Goal: Task Accomplishment & Management: Complete application form

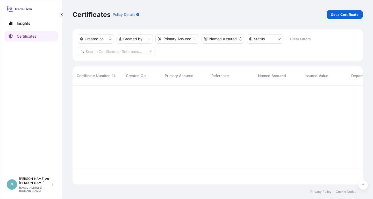
scroll to position [102, 290]
click at [111, 52] on input "text" at bounding box center [117, 51] width 78 height 9
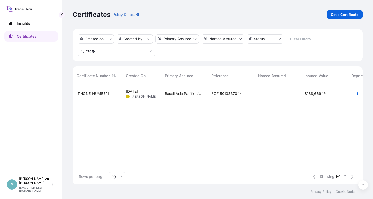
type input "1705-"
click at [219, 95] on span "SO# 5013237044" at bounding box center [227, 93] width 31 height 5
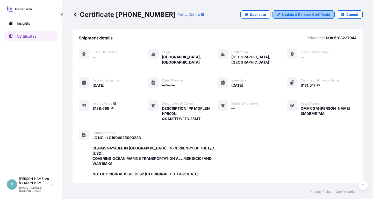
click at [302, 16] on p "Update & Reissue Certificate" at bounding box center [306, 14] width 48 height 5
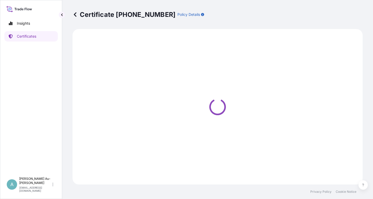
select select "Sea"
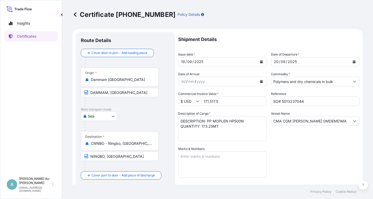
select select "32034"
drag, startPoint x: 296, startPoint y: 137, endPoint x: 313, endPoint y: 130, distance: 18.5
click at [297, 137] on div "Vessel Name CMA CGM [PERSON_NAME] 0MDEME1MA" at bounding box center [315, 126] width 89 height 30
click at [353, 123] on button "Show suggestions" at bounding box center [354, 120] width 9 height 9
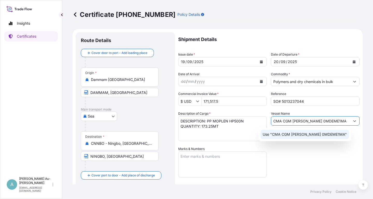
click at [282, 123] on input "CMA CGM [PERSON_NAME] 0MDEME1MA" at bounding box center [310, 120] width 79 height 9
click at [294, 121] on input "CMA CGM [PERSON_NAME] 0MDEME1MA" at bounding box center [310, 120] width 79 height 9
click at [354, 122] on icon "Show suggestions" at bounding box center [354, 120] width 3 height 3
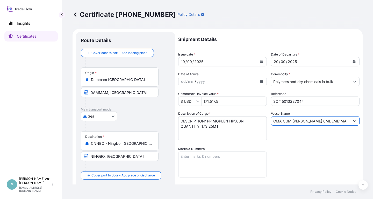
click at [354, 122] on icon "Show suggestions" at bounding box center [354, 120] width 3 height 3
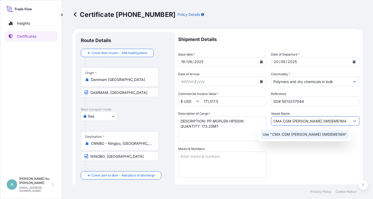
click at [278, 134] on p "Use "CMA CGM [PERSON_NAME] 0MDEME1MA"" at bounding box center [305, 134] width 84 height 5
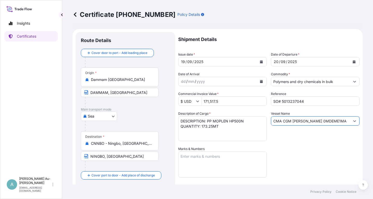
click at [284, 124] on input "CMA CGM [PERSON_NAME] 0MDEME1MA" at bounding box center [310, 120] width 79 height 9
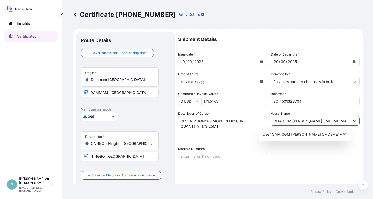
click at [355, 122] on icon "Show suggestions" at bounding box center [354, 120] width 3 height 3
click at [340, 135] on p "Use "CMA CGM [PERSON_NAME] 0MDEME1MA"" at bounding box center [305, 134] width 84 height 5
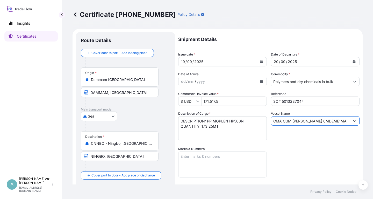
click at [260, 62] on button "Calendar" at bounding box center [261, 62] width 8 height 8
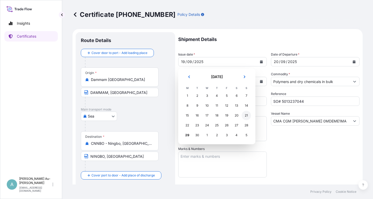
click at [247, 116] on div "21" at bounding box center [246, 115] width 9 height 9
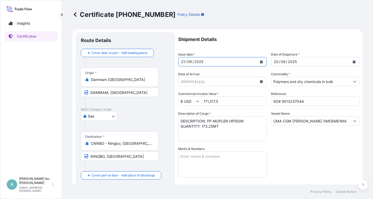
click at [355, 63] on button "Calendar" at bounding box center [354, 62] width 8 height 8
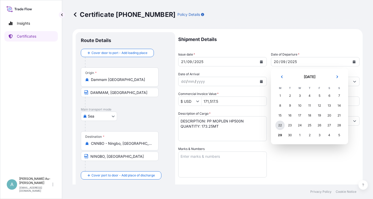
click at [281, 127] on div "22" at bounding box center [280, 125] width 9 height 9
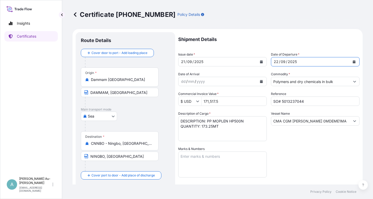
drag, startPoint x: 331, startPoint y: 155, endPoint x: 337, endPoint y: 143, distance: 13.7
click at [330, 153] on div "Shipment Details Issue date * [DATE] Date of Departure * [DATE] Date of Arrival…" at bounding box center [268, 165] width 181 height 267
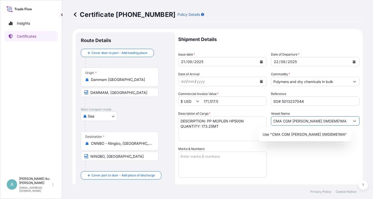
click at [355, 120] on icon "Show suggestions" at bounding box center [354, 120] width 3 height 3
click at [285, 139] on div "Use "CMA CGM [PERSON_NAME] 0MDEME1MA"" at bounding box center [305, 134] width 93 height 13
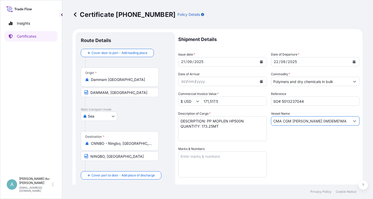
click at [292, 124] on input "CMA CGM [PERSON_NAME] 0MDEME1MA" at bounding box center [310, 120] width 79 height 9
click at [283, 145] on div "Shipment Details Issue date * [DATE] Date of Departure * [DATE] Date of Arrival…" at bounding box center [268, 165] width 181 height 267
click at [355, 122] on button "Show suggestions" at bounding box center [354, 120] width 9 height 9
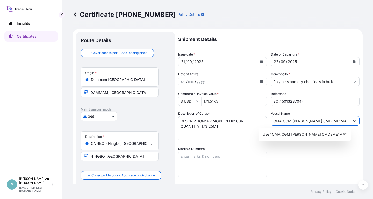
click at [355, 122] on button "Show suggestions" at bounding box center [354, 120] width 9 height 9
click at [316, 122] on input "CMA CGM [PERSON_NAME] 0MDEME1MA" at bounding box center [310, 120] width 79 height 9
click at [314, 123] on input "CMA CGM [PERSON_NAME] 0MDEME1MA" at bounding box center [310, 120] width 79 height 9
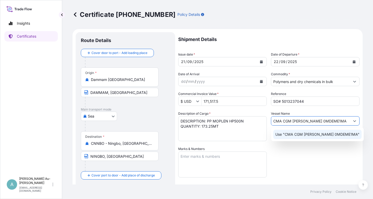
type input "CMA CGM [PERSON_NAME] 0MDEME1MA"
click at [315, 127] on div "Vessel Name CMA CGM [PERSON_NAME] 0MDEME1MA" at bounding box center [315, 126] width 89 height 30
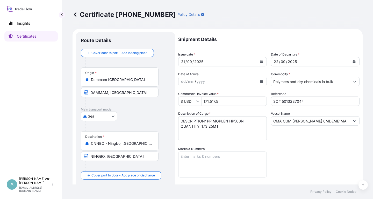
scroll to position [129, 0]
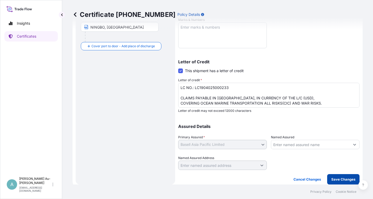
click at [338, 180] on p "Save Changes" at bounding box center [344, 179] width 24 height 5
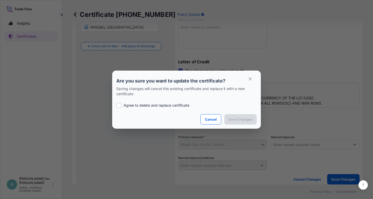
click at [122, 107] on label "Agree to delete and replace certificate" at bounding box center [186, 105] width 141 height 5
checkbox input "false"
click at [248, 79] on icon "button" at bounding box center [250, 78] width 5 height 5
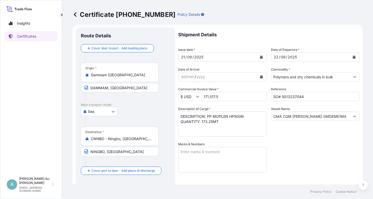
scroll to position [0, 0]
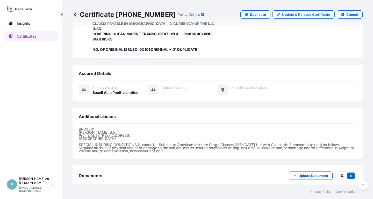
scroll to position [143, 0]
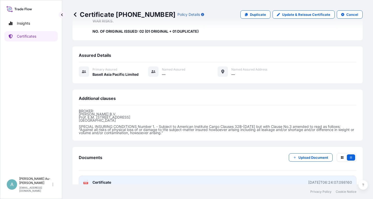
click at [113, 176] on link "PDF Certificate [DATE]T06:24:07.098160" at bounding box center [218, 182] width 278 height 13
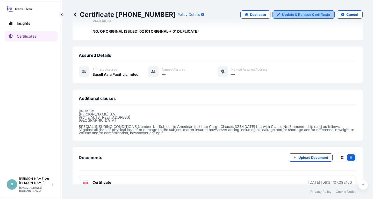
click at [309, 16] on p "Update & Reissue Certificate" at bounding box center [306, 14] width 48 height 5
select select "Sea"
select select "32034"
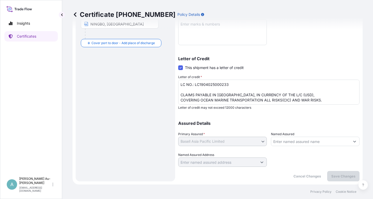
type input "$ USD"
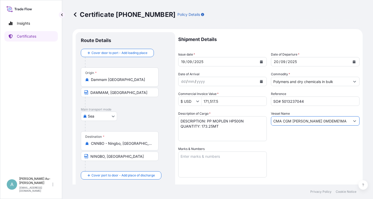
click at [317, 122] on input "CMA CGM [PERSON_NAME] 0MDEME1MA" at bounding box center [310, 120] width 79 height 9
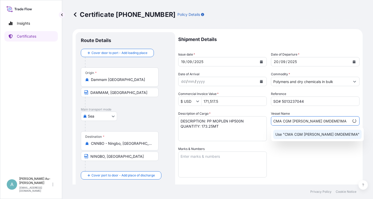
type input "CMA CGM [PERSON_NAME] 0MDEME1MA"
click at [335, 112] on div "Vessel Name CMA CGM [PERSON_NAME] 0MDEME1MA" at bounding box center [315, 126] width 89 height 30
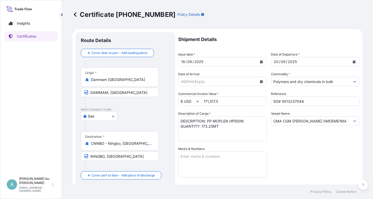
scroll to position [129, 0]
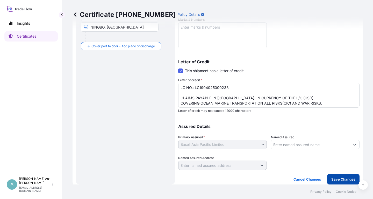
click at [342, 179] on p "Save Changes" at bounding box center [344, 179] width 24 height 5
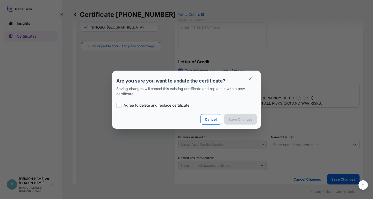
click at [121, 107] on div at bounding box center [118, 105] width 5 height 5
checkbox input "false"
click at [250, 78] on icon "button" at bounding box center [250, 78] width 5 height 5
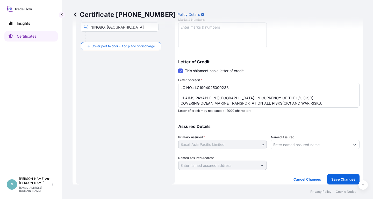
scroll to position [0, 0]
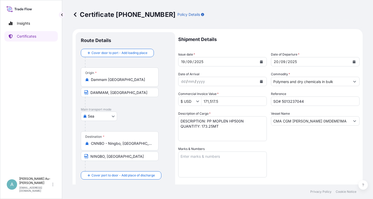
click at [260, 60] on icon "Calendar" at bounding box center [261, 61] width 3 height 3
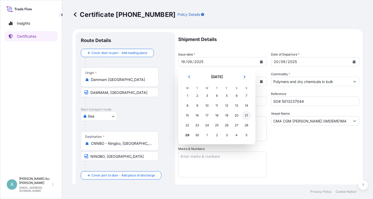
click at [245, 116] on div "21" at bounding box center [246, 115] width 9 height 9
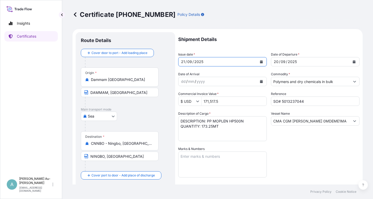
click at [356, 60] on button "Calendar" at bounding box center [354, 62] width 8 height 8
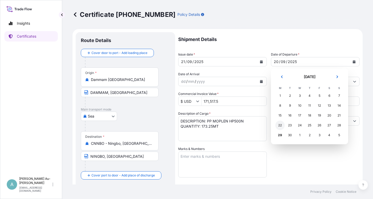
click at [278, 126] on div "22" at bounding box center [280, 125] width 9 height 9
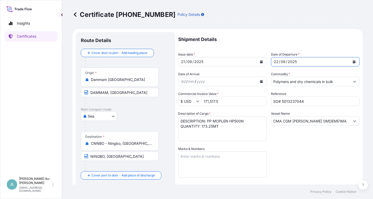
drag, startPoint x: 301, startPoint y: 149, endPoint x: 300, endPoint y: 145, distance: 3.7
click at [300, 148] on div "Shipment Details Issue date * [DATE] Date of Departure * [DATE] Date of Arrival…" at bounding box center [268, 165] width 181 height 267
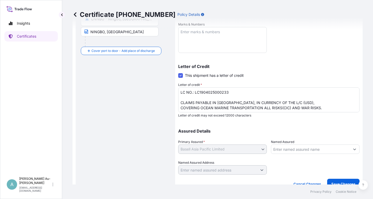
scroll to position [129, 0]
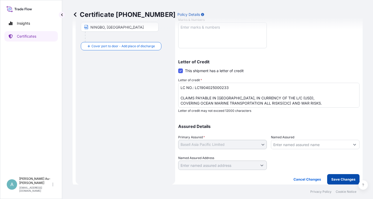
click at [338, 180] on p "Save Changes" at bounding box center [344, 179] width 24 height 5
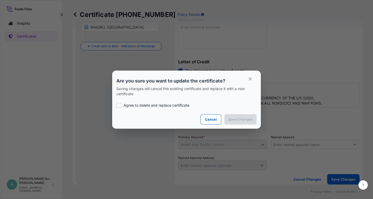
click at [164, 105] on p "Agree to delete and replace certificate" at bounding box center [157, 105] width 66 height 5
checkbox input "true"
click at [248, 117] on p "Save Changes" at bounding box center [241, 119] width 24 height 5
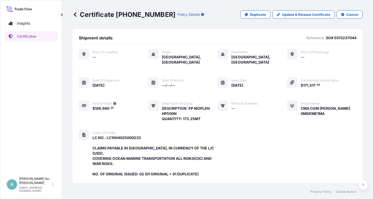
scroll to position [143, 0]
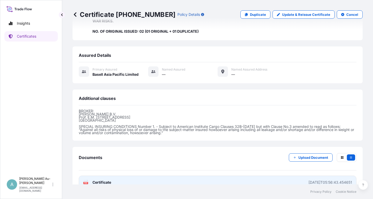
click at [110, 180] on span "Certificate" at bounding box center [102, 182] width 19 height 5
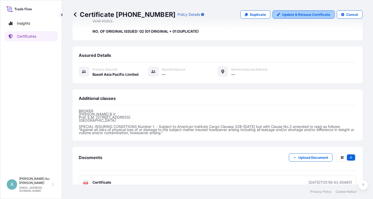
click at [308, 15] on p "Update & Reissue Certificate" at bounding box center [306, 14] width 48 height 5
select select "Sea"
select select "32034"
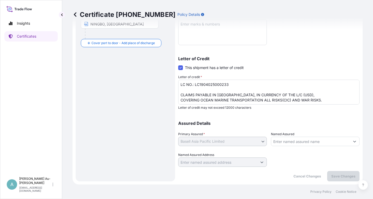
type input "$ USD"
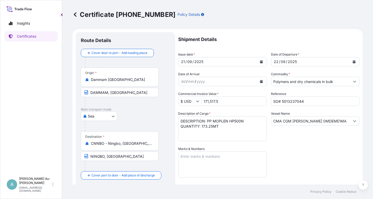
click at [261, 61] on icon "Calendar" at bounding box center [261, 61] width 3 height 3
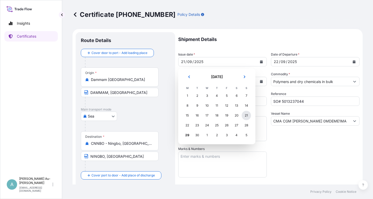
click at [246, 117] on div "21" at bounding box center [246, 115] width 9 height 9
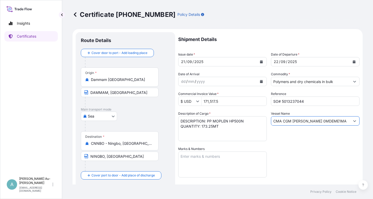
click at [314, 123] on input "CMA CGM [PERSON_NAME] 0MDEME1MA" at bounding box center [310, 120] width 79 height 9
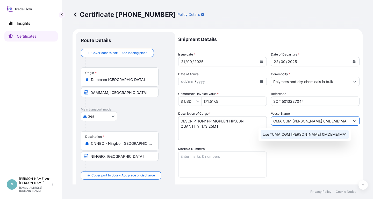
drag, startPoint x: 309, startPoint y: 163, endPoint x: 306, endPoint y: 162, distance: 2.6
click at [308, 163] on div "Shipment Details Issue date * [DATE] Date of Departure * [DATE] Date of Arrival…" at bounding box center [268, 165] width 181 height 267
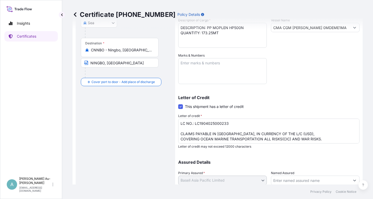
scroll to position [129, 0]
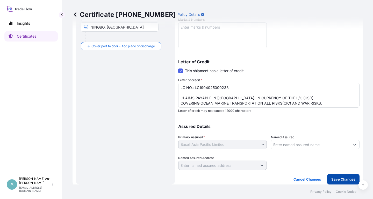
click at [332, 180] on button "Save Changes" at bounding box center [343, 179] width 32 height 10
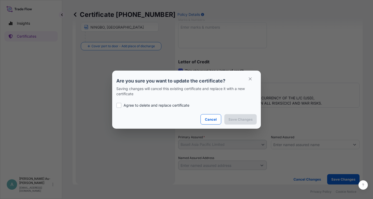
click at [136, 106] on p "Agree to delete and replace certificate" at bounding box center [157, 105] width 66 height 5
checkbox input "true"
click at [234, 119] on p "Save Changes" at bounding box center [241, 119] width 24 height 5
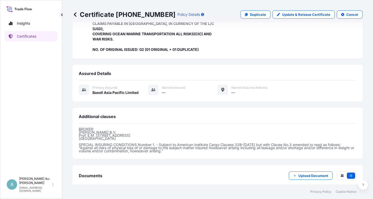
scroll to position [143, 0]
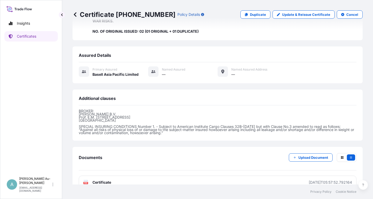
click at [117, 176] on link "PDF Certificate [DATE]T05:57:52.792164" at bounding box center [218, 182] width 278 height 13
click at [303, 14] on p "Update & Reissue Certificate" at bounding box center [306, 14] width 48 height 5
select select "Sea"
select select "32034"
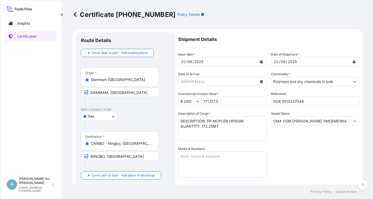
click at [261, 63] on icon "Calendar" at bounding box center [261, 61] width 3 height 3
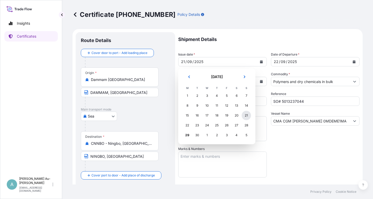
click at [246, 117] on div "21" at bounding box center [246, 115] width 9 height 9
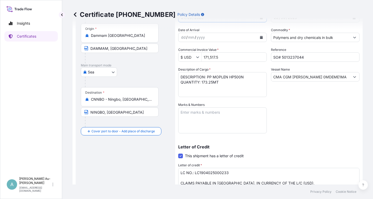
scroll to position [36, 0]
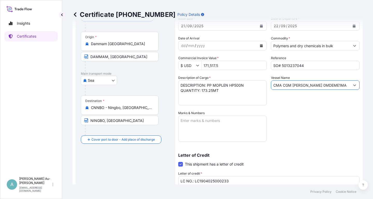
drag, startPoint x: 335, startPoint y: 88, endPoint x: 336, endPoint y: 85, distance: 3.8
click at [335, 88] on input "CMA CGM [PERSON_NAME] 0MDEME1MA" at bounding box center [310, 84] width 79 height 9
click at [303, 86] on input "CMA CGM [PERSON_NAME] 0MDEME1MA" at bounding box center [310, 84] width 79 height 9
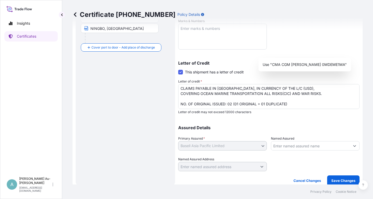
scroll to position [129, 0]
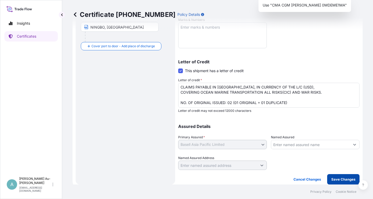
type input "CMA CGM [PERSON_NAME] 0MDEME1MA"
click at [337, 180] on p "Save Changes" at bounding box center [344, 179] width 24 height 5
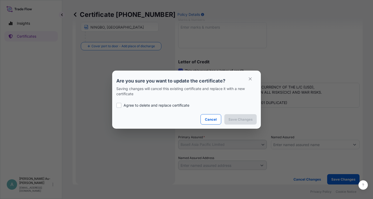
click at [152, 103] on p "Agree to delete and replace certificate" at bounding box center [157, 105] width 66 height 5
checkbox input "true"
click at [248, 122] on button "Save Changes" at bounding box center [241, 119] width 32 height 10
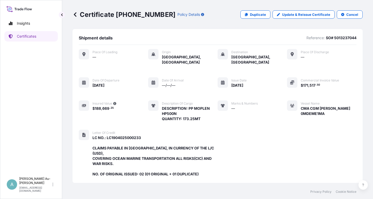
scroll to position [143, 0]
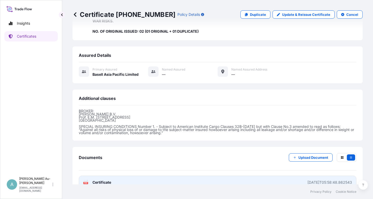
click at [108, 180] on span "Certificate" at bounding box center [102, 182] width 19 height 5
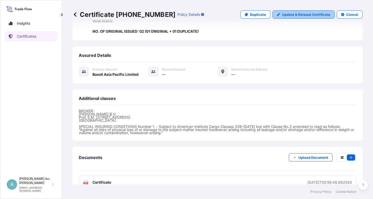
click at [308, 13] on p "Update & Reissue Certificate" at bounding box center [306, 14] width 48 height 5
select select "Sea"
select select "32034"
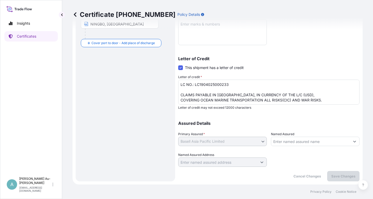
type input "$ USD"
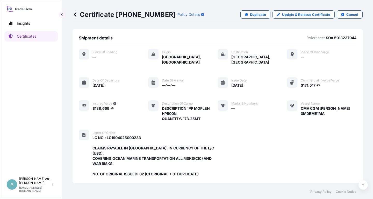
drag, startPoint x: 302, startPoint y: 103, endPoint x: 356, endPoint y: 108, distance: 55.1
click at [356, 108] on span "CMA CGM [PERSON_NAME] 0MDEME1MA" at bounding box center [329, 111] width 56 height 10
copy span "CMA CGM [PERSON_NAME] 0MDEME1MA"
click at [291, 15] on p "Update & Reissue Certificate" at bounding box center [306, 14] width 48 height 5
select select "Sea"
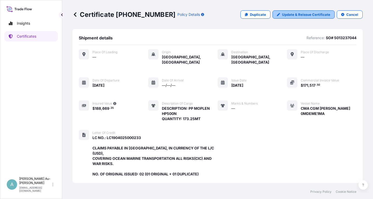
select select "32034"
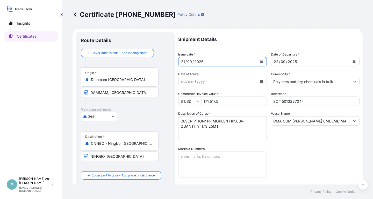
click at [261, 61] on icon "Calendar" at bounding box center [261, 61] width 3 height 3
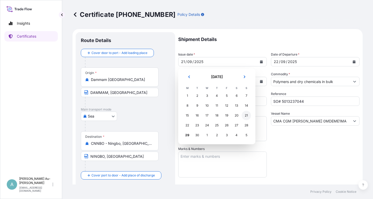
click at [247, 116] on div "21" at bounding box center [246, 115] width 9 height 9
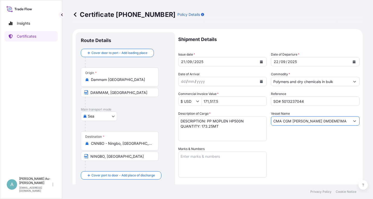
drag, startPoint x: 273, startPoint y: 121, endPoint x: 251, endPoint y: 135, distance: 26.4
click at [272, 123] on input "CMA CGM [PERSON_NAME] 0MDEME1MA" at bounding box center [310, 120] width 79 height 9
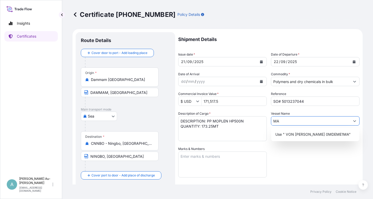
type input "A"
paste input "CMA CGM [PERSON_NAME] 0MDEME1MA"
type input "CMA CGM [PERSON_NAME] 0MDEME1MA"
drag, startPoint x: 316, startPoint y: 169, endPoint x: 311, endPoint y: 163, distance: 7.2
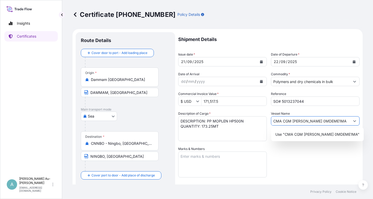
click at [315, 168] on div "Shipment Details Issue date * [DATE] Date of Departure * [DATE] Date of Arrival…" at bounding box center [268, 165] width 181 height 267
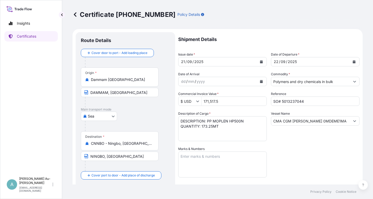
scroll to position [129, 0]
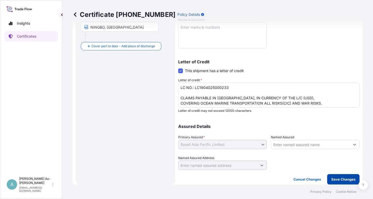
click at [340, 180] on p "Save Changes" at bounding box center [344, 179] width 24 height 5
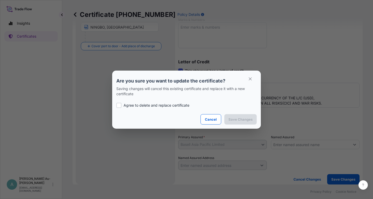
click at [122, 106] on label "Agree to delete and replace certificate" at bounding box center [186, 105] width 141 height 5
checkbox input "true"
click at [234, 121] on p "Save Changes" at bounding box center [241, 119] width 24 height 5
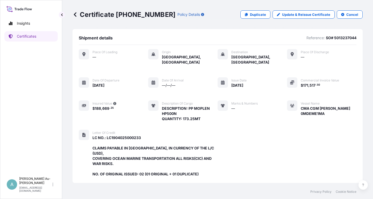
scroll to position [143, 0]
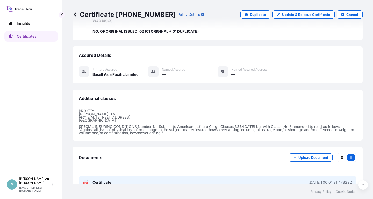
click at [103, 176] on link "PDF Certificate [DATE]T06:01:21.478292" at bounding box center [218, 182] width 278 height 13
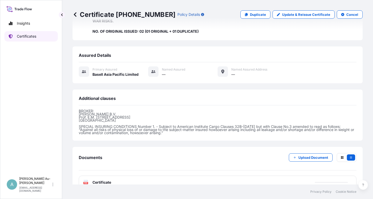
click at [28, 39] on link "Certificates" at bounding box center [30, 36] width 53 height 10
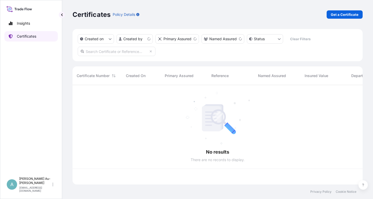
scroll to position [102, 290]
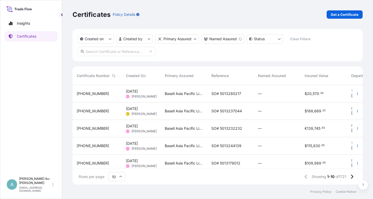
click at [105, 53] on input "text" at bounding box center [117, 51] width 78 height 9
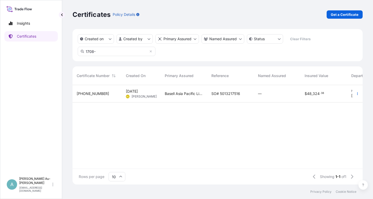
type input "1708-"
click at [220, 96] on span "SO# 5013217516" at bounding box center [226, 93] width 29 height 5
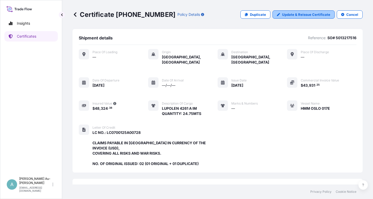
click at [314, 15] on p "Update & Reissue Certificate" at bounding box center [306, 14] width 48 height 5
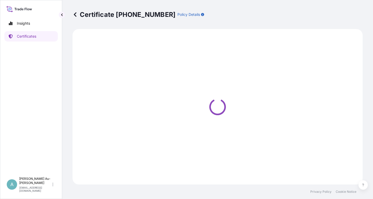
select select "Sea"
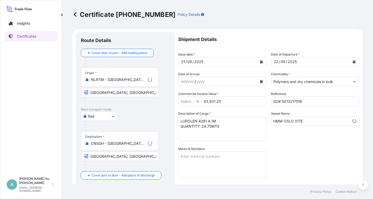
type input "$ USD"
select select "32034"
click at [262, 62] on icon "Calendar" at bounding box center [261, 61] width 3 height 3
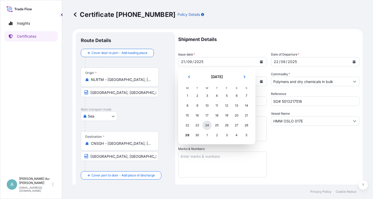
click at [209, 127] on div "24" at bounding box center [206, 125] width 9 height 9
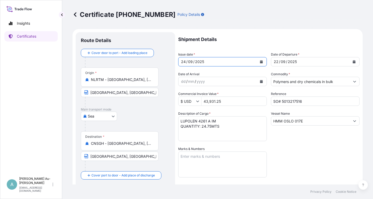
click at [355, 62] on icon "Calendar" at bounding box center [354, 61] width 3 height 3
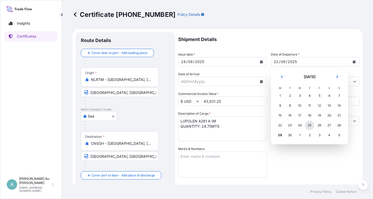
click at [309, 125] on div "25" at bounding box center [309, 125] width 9 height 9
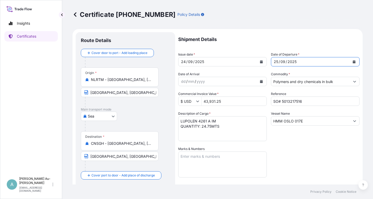
click at [197, 101] on icon "Show suggestions" at bounding box center [197, 101] width 3 height 3
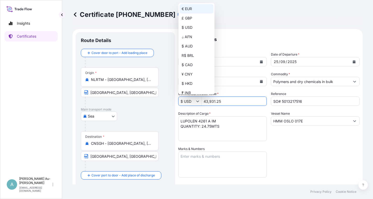
click at [187, 10] on div "€ EUR" at bounding box center [197, 8] width 34 height 9
type input "€ EUR"
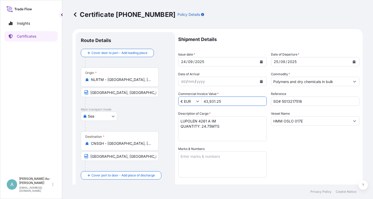
click at [311, 158] on div "Shipment Details Issue date * [DATE] Date of Departure * [DATE] Date of Arrival…" at bounding box center [268, 165] width 181 height 267
drag, startPoint x: 308, startPoint y: 122, endPoint x: 263, endPoint y: 125, distance: 44.7
click at [271, 125] on input "HMM OSLO 017E" at bounding box center [310, 120] width 79 height 9
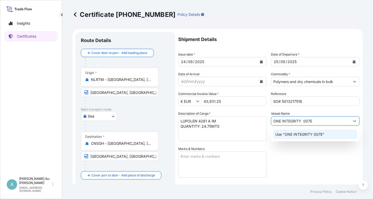
click at [301, 123] on input "ONE INTEGRITY 007E" at bounding box center [310, 120] width 79 height 9
type input "ONE INTEGRITY 007E"
drag, startPoint x: 315, startPoint y: 164, endPoint x: 316, endPoint y: 155, distance: 9.9
click at [316, 161] on div "Shipment Details Issue date * [DATE] Date of Departure * [DATE] Date of Arrival…" at bounding box center [268, 165] width 181 height 267
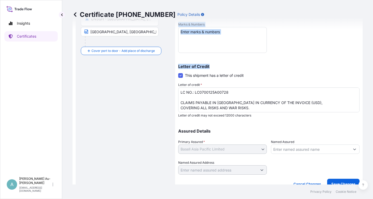
scroll to position [129, 0]
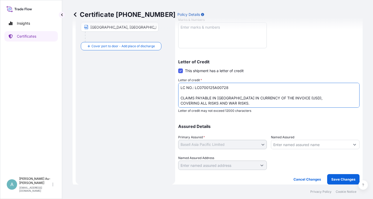
click at [287, 99] on textarea "LC NO.: LC0700125A00728 CLAIMS PAYABLE IN [GEOGRAPHIC_DATA] IN CURRENCY OF THE …" at bounding box center [268, 95] width 181 height 25
type textarea "LC NO.: LC0700125A00728 CLAIMS PAYABLE IN [GEOGRAPHIC_DATA] IN CURRENCY OF THE …"
click at [348, 177] on p "Save Changes" at bounding box center [344, 179] width 24 height 5
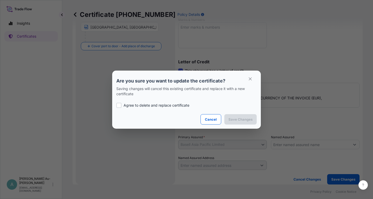
click at [166, 106] on p "Agree to delete and replace certificate" at bounding box center [157, 105] width 66 height 5
checkbox input "true"
click at [243, 117] on p "Save Changes" at bounding box center [241, 119] width 24 height 5
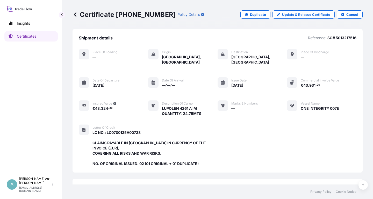
click at [301, 103] on div "Vessel Name ONE INTEGRITY 007E" at bounding box center [313, 108] width 52 height 16
drag, startPoint x: 302, startPoint y: 103, endPoint x: 341, endPoint y: 102, distance: 39.7
click at [339, 106] on span "ONE INTEGRITY 007E" at bounding box center [320, 108] width 38 height 5
copy span "ONE INTEGRITY 007E"
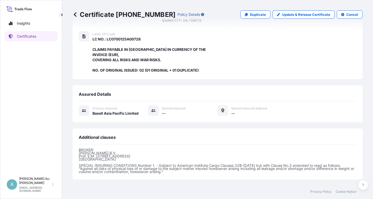
scroll to position [137, 0]
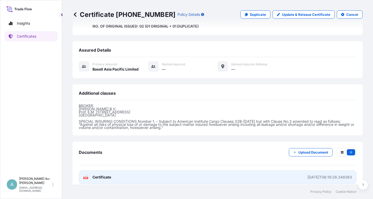
click at [107, 174] on span "Certificate" at bounding box center [102, 176] width 19 height 5
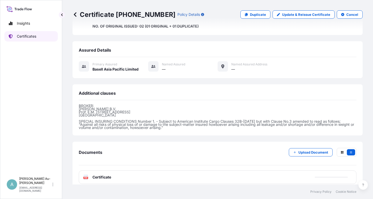
click at [25, 39] on p "Certificates" at bounding box center [26, 36] width 19 height 5
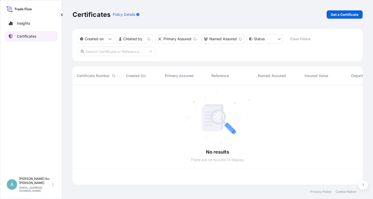
scroll to position [102, 290]
click at [126, 53] on input "text" at bounding box center [117, 51] width 78 height 9
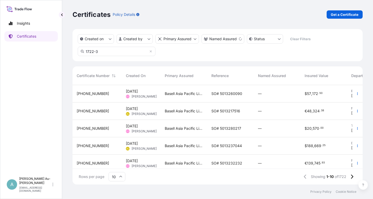
click at [128, 53] on input "1722-3" at bounding box center [117, 51] width 78 height 9
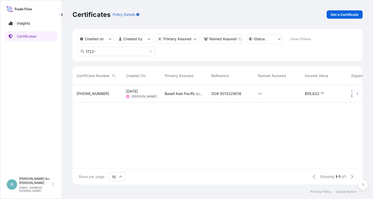
type input "1722-"
click at [224, 94] on span "SO# 5013229016" at bounding box center [227, 93] width 30 height 5
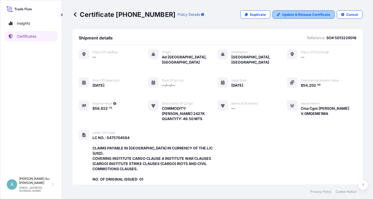
click at [299, 16] on p "Update & Reissue Certificate" at bounding box center [306, 14] width 48 height 5
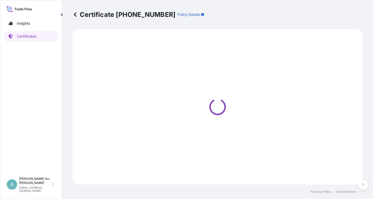
select select "Sea"
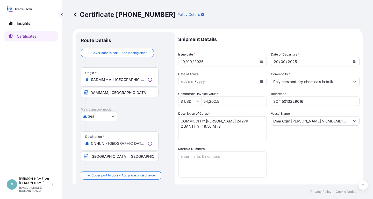
select select "32034"
click at [261, 63] on icon "Calendar" at bounding box center [261, 61] width 3 height 3
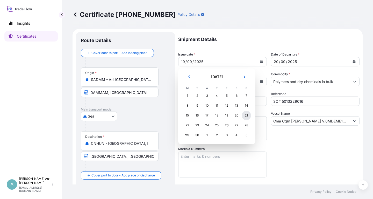
click at [247, 116] on div "21" at bounding box center [246, 115] width 9 height 9
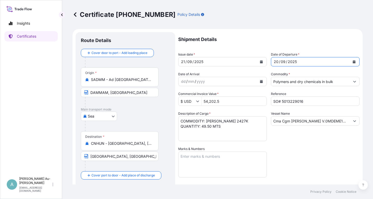
click at [355, 62] on icon "Calendar" at bounding box center [354, 61] width 3 height 3
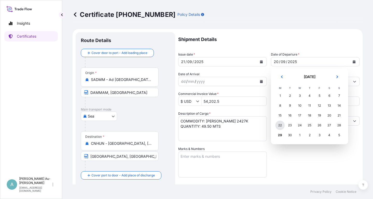
click at [280, 128] on div "22" at bounding box center [280, 125] width 9 height 9
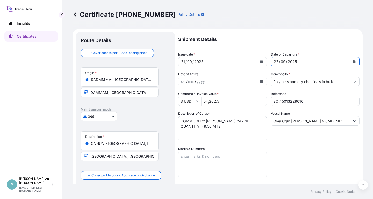
click at [292, 151] on div "Shipment Details Issue date * [DATE] Date of Departure * [DATE] Date of Arrival…" at bounding box center [268, 165] width 181 height 267
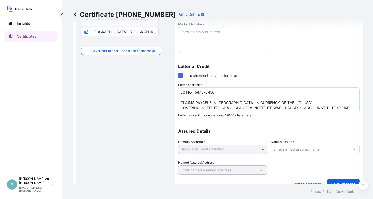
scroll to position [129, 0]
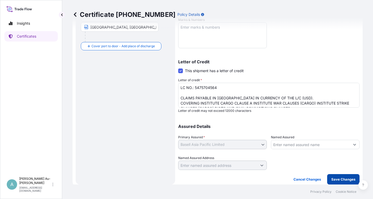
click at [335, 180] on p "Save Changes" at bounding box center [344, 179] width 24 height 5
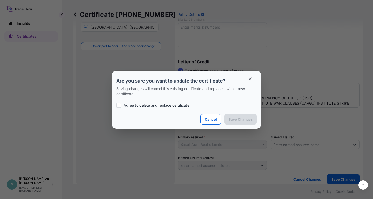
click at [165, 105] on p "Agree to delete and replace certificate" at bounding box center [157, 105] width 66 height 5
checkbox input "true"
click at [240, 116] on section "Are you sure you want to update the certificate? Saving changes will cancel thi…" at bounding box center [186, 100] width 149 height 58
click at [240, 116] on button "Save Changes" at bounding box center [241, 119] width 32 height 10
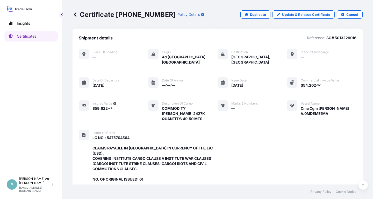
scroll to position [143, 0]
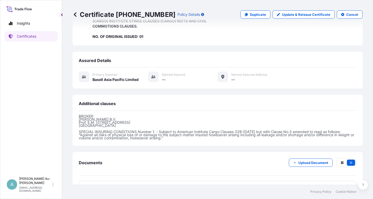
click at [114, 181] on link "PDF Certificate [DATE]T06:45:57.850060" at bounding box center [218, 187] width 278 height 13
click at [34, 39] on link "Certificates" at bounding box center [30, 36] width 53 height 10
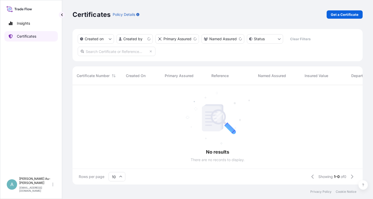
scroll to position [102, 290]
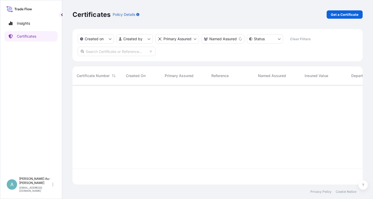
click at [120, 54] on input "text" at bounding box center [117, 51] width 78 height 9
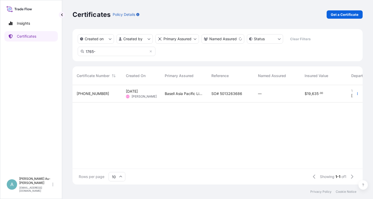
type input "1765-"
click at [221, 95] on span "SO# 5013263686" at bounding box center [227, 93] width 31 height 5
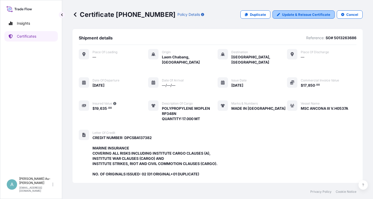
click at [324, 14] on p "Update & Reissue Certificate" at bounding box center [306, 14] width 48 height 5
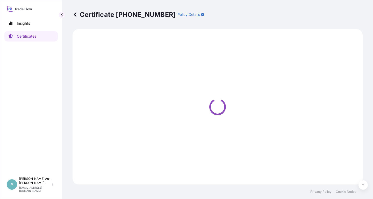
select select "Sea"
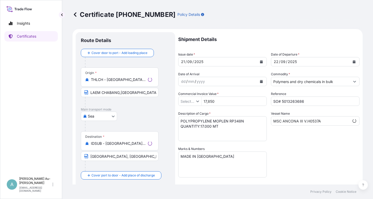
type input "$ USD"
select select "32034"
click at [259, 63] on button "Calendar" at bounding box center [261, 62] width 8 height 8
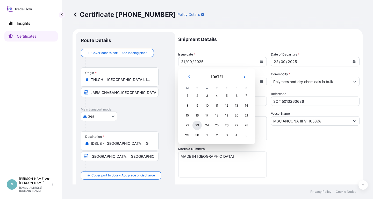
click at [199, 129] on div "23" at bounding box center [197, 125] width 9 height 9
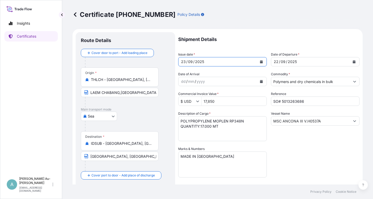
click at [356, 60] on button "Calendar" at bounding box center [354, 62] width 8 height 8
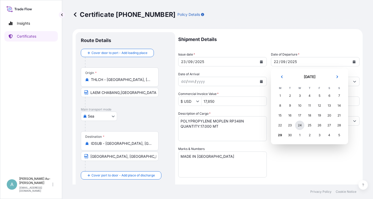
click at [300, 127] on div "24" at bounding box center [299, 125] width 9 height 9
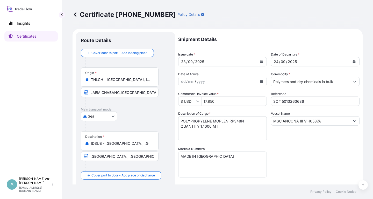
click at [307, 153] on div "Shipment Details Issue date * [DATE] Date of Departure * [DATE] Date of Arrival…" at bounding box center [268, 165] width 181 height 267
click at [312, 123] on input "MSC ANCONA III V.H0537A" at bounding box center [310, 120] width 79 height 9
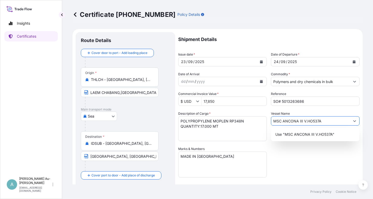
type input "MSC ANCONA III V.HO537A"
drag, startPoint x: 312, startPoint y: 162, endPoint x: 306, endPoint y: 162, distance: 6.8
click at [311, 162] on div "Shipment Details Issue date * [DATE] Date of Departure * [DATE] Date of Arrival…" at bounding box center [268, 165] width 181 height 267
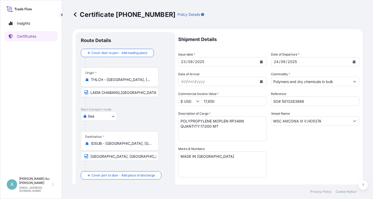
click at [90, 156] on input "[GEOGRAPHIC_DATA], [GEOGRAPHIC_DATA], [GEOGRAPHIC_DATA]" at bounding box center [120, 155] width 78 height 9
click at [97, 156] on input "Text to appear on certificate" at bounding box center [120, 155] width 78 height 9
paste input "[GEOGRAPHIC_DATA], [GEOGRAPHIC_DATA], [GEOGRAPHIC_DATA]"
type input "[GEOGRAPHIC_DATA], [GEOGRAPHIC_DATA], [GEOGRAPHIC_DATA]"
click at [300, 145] on div "Shipment Details Issue date * [DATE] Date of Departure * [DATE] Date of Arrival…" at bounding box center [268, 165] width 181 height 267
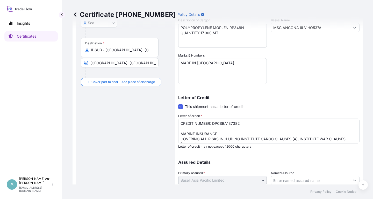
scroll to position [129, 0]
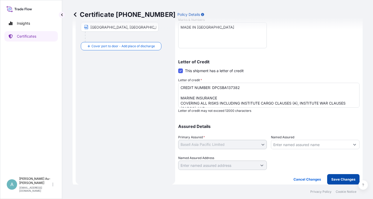
click at [333, 179] on p "Save Changes" at bounding box center [344, 179] width 24 height 5
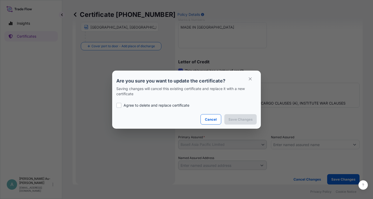
click at [150, 106] on p "Agree to delete and replace certificate" at bounding box center [157, 105] width 66 height 5
checkbox input "true"
click at [235, 117] on p "Save Changes" at bounding box center [241, 119] width 24 height 5
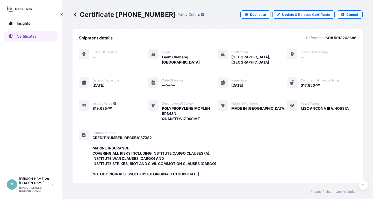
scroll to position [153, 0]
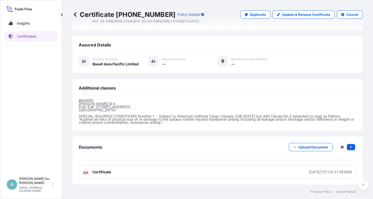
click at [111, 174] on span "Certificate" at bounding box center [102, 171] width 19 height 5
